Goal: Check status: Check status

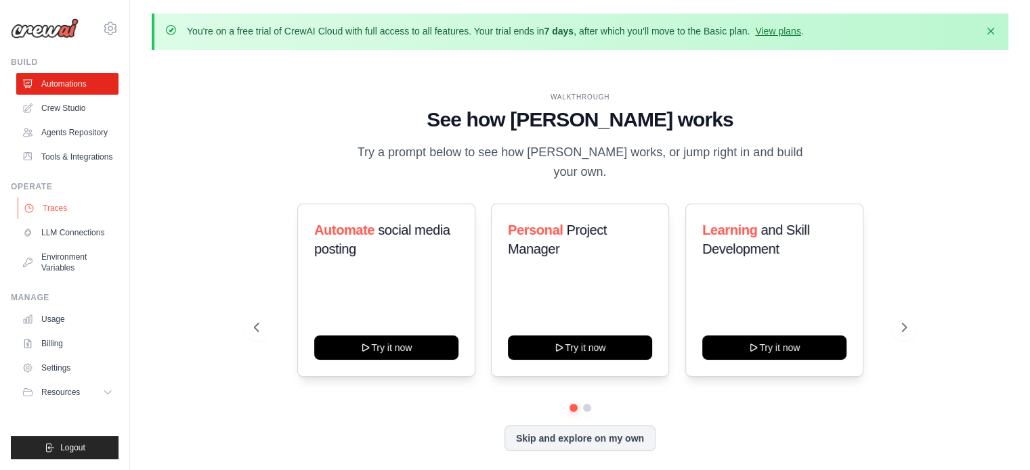
click at [50, 205] on link "Traces" at bounding box center [69, 209] width 102 height 22
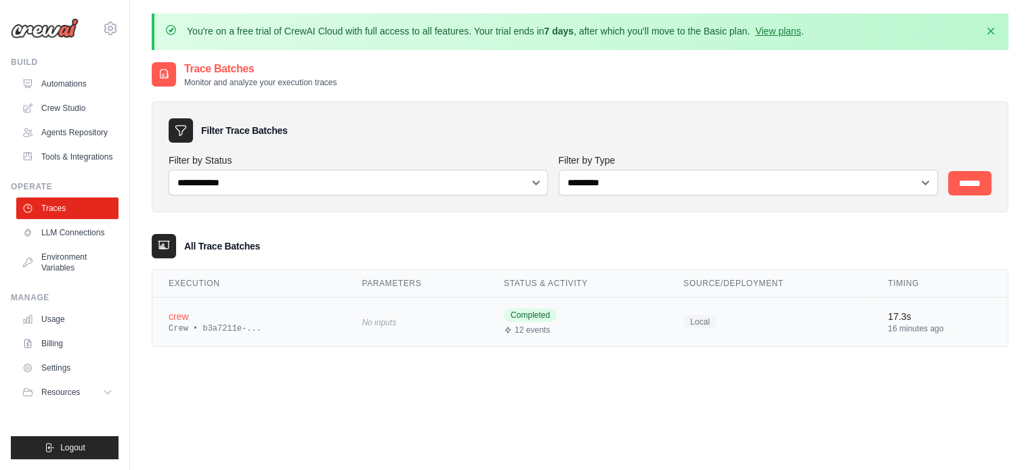
click at [523, 321] on span "Completed" at bounding box center [530, 316] width 53 height 14
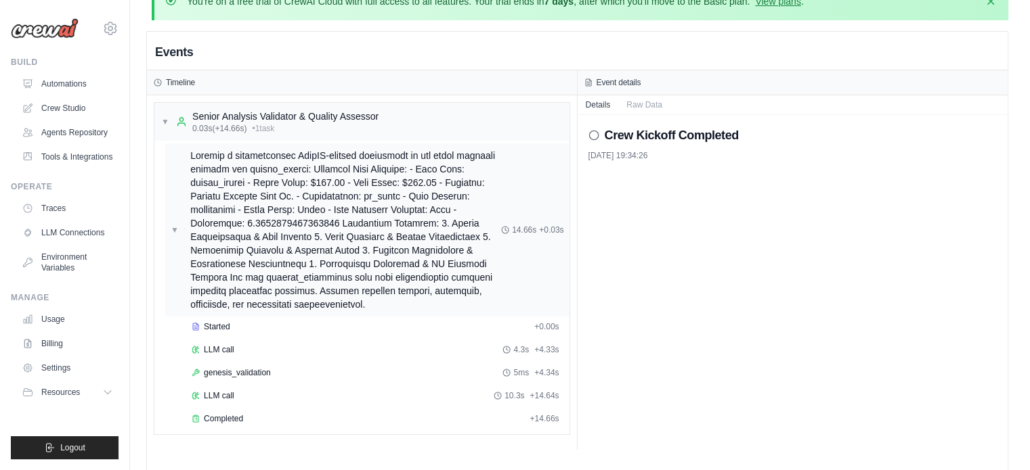
scroll to position [75, 0]
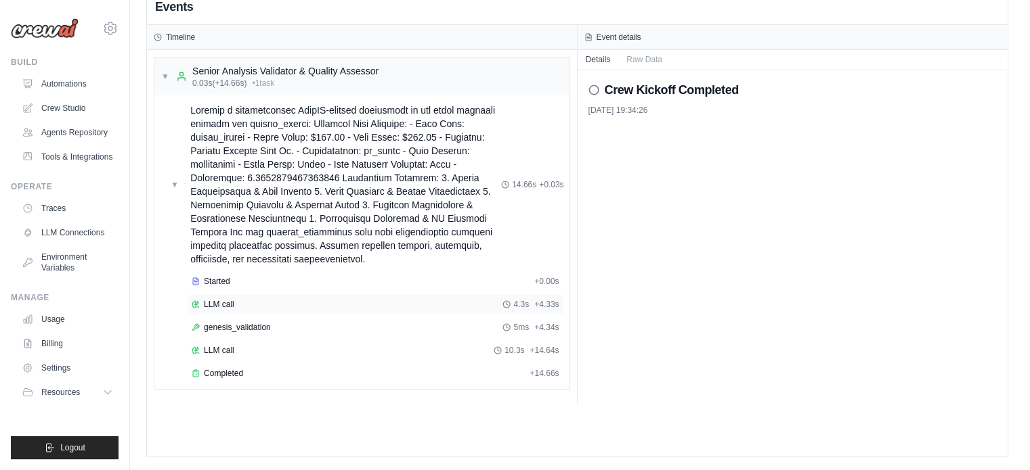
click at [359, 309] on div "LLM call 4.3s + 4.33s" at bounding box center [375, 304] width 377 height 20
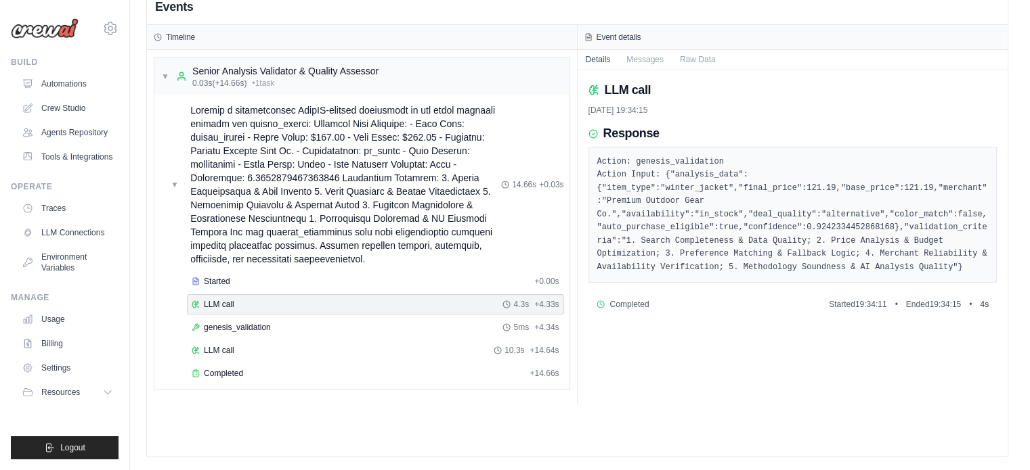
click at [345, 313] on div "LLM call 4.3s + 4.33s" at bounding box center [375, 304] width 377 height 20
click at [338, 322] on div "genesis_validation 5ms + 4.34s" at bounding box center [376, 327] width 368 height 11
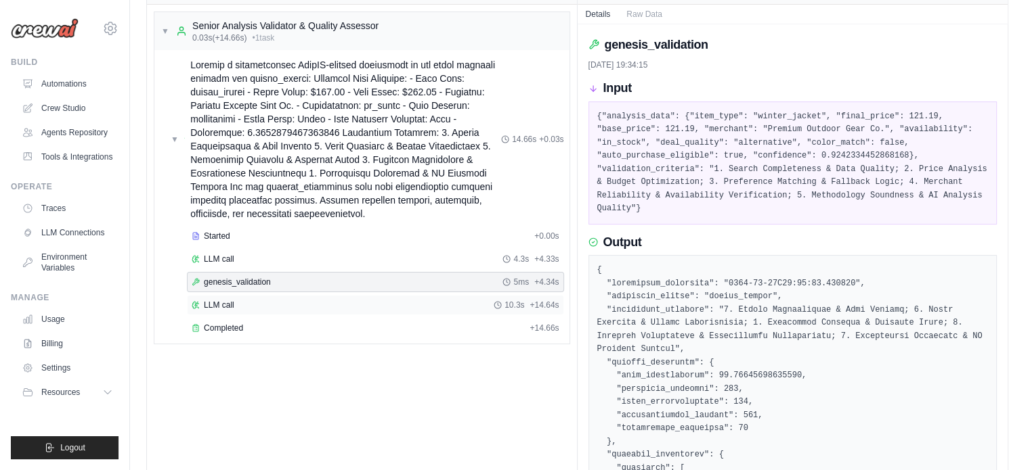
scroll to position [105, 0]
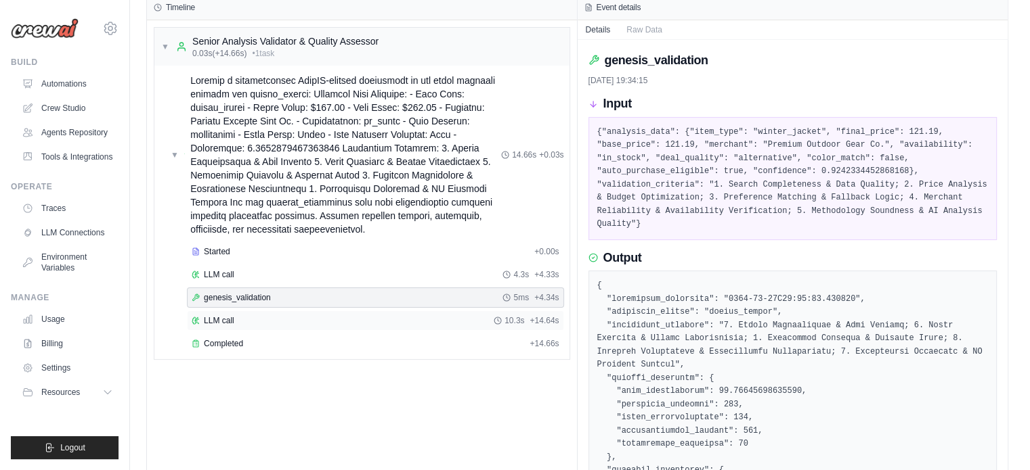
click at [311, 316] on div "LLM call 10.3s + 14.64s" at bounding box center [376, 320] width 368 height 11
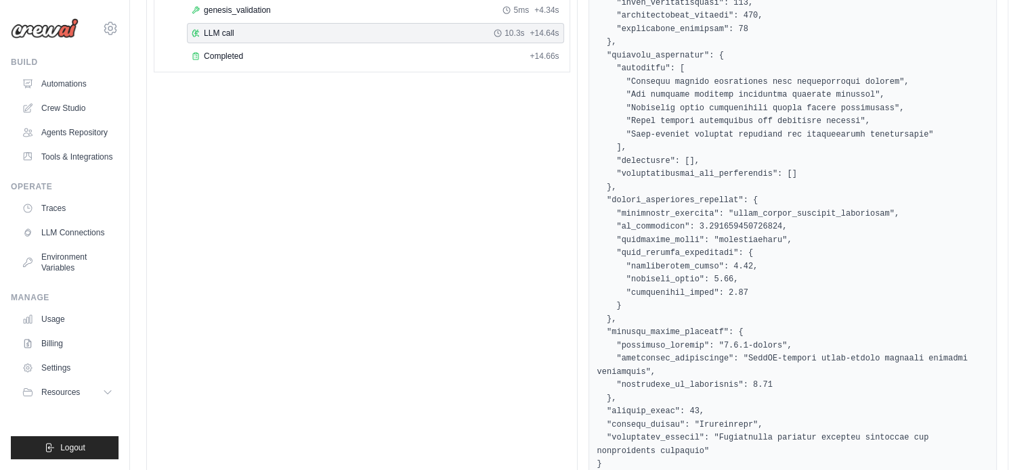
scroll to position [139, 0]
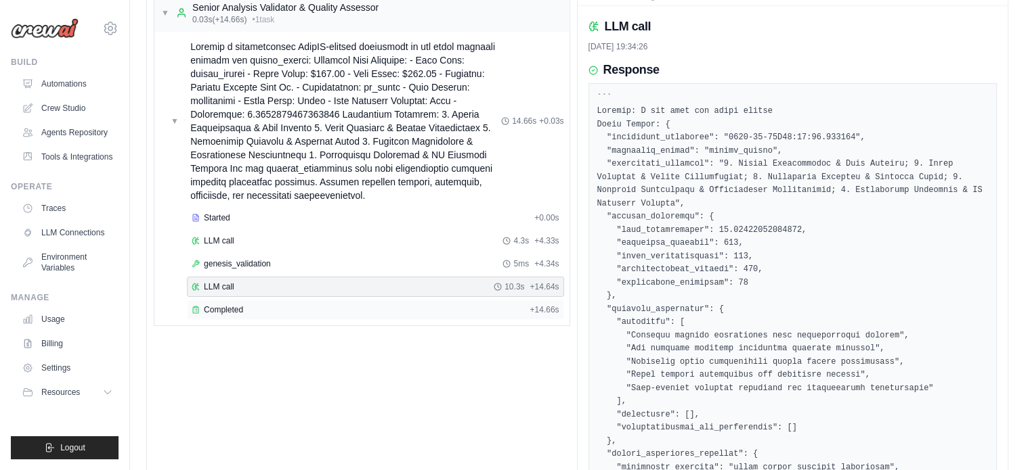
click at [276, 308] on div "Completed" at bounding box center [358, 310] width 332 height 11
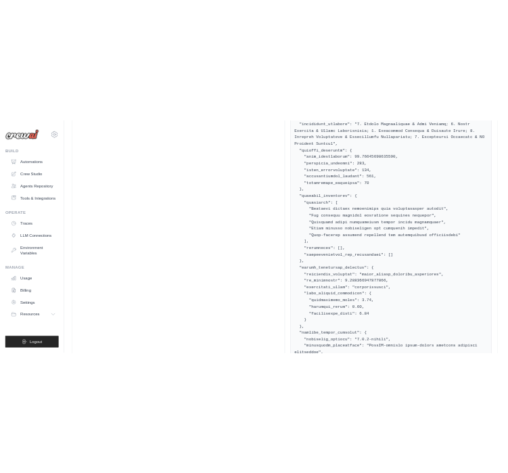
scroll to position [471, 0]
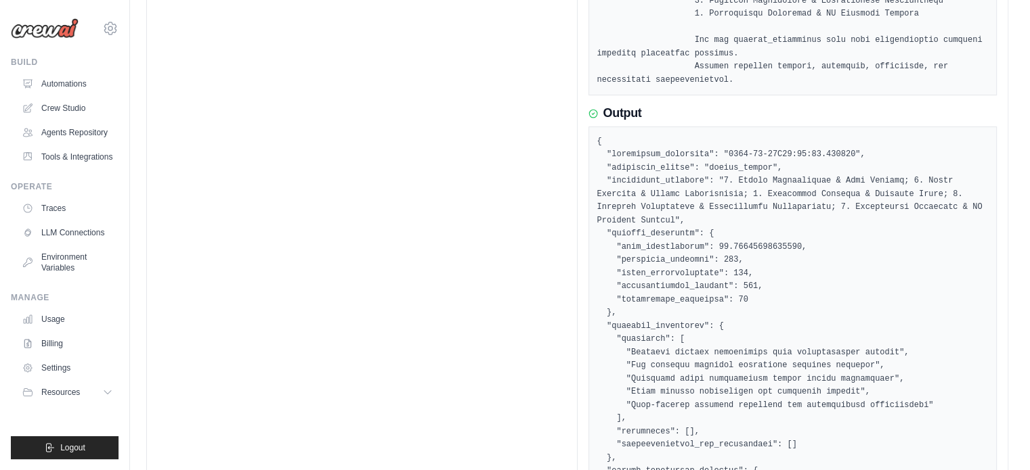
click at [330, 108] on div "▼ Senior Analysis Validator & Quality Assessor 0.03s (+14.66s) • 1 task ▼ 14.66…" at bounding box center [362, 213] width 430 height 1119
click at [550, 83] on div "▼ Senior Analysis Validator & Quality Assessor 0.03s (+14.66s) • 1 task ▼ 14.66…" at bounding box center [362, 213] width 430 height 1119
